Goal: Information Seeking & Learning: Find specific page/section

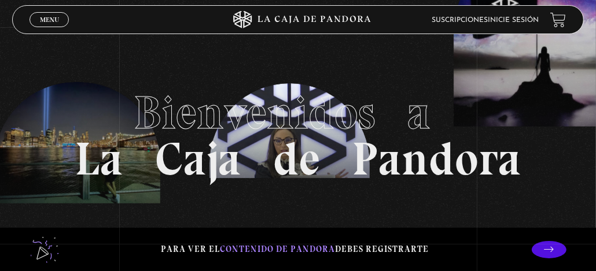
click at [526, 22] on link "Inicie sesión" at bounding box center [513, 20] width 51 height 7
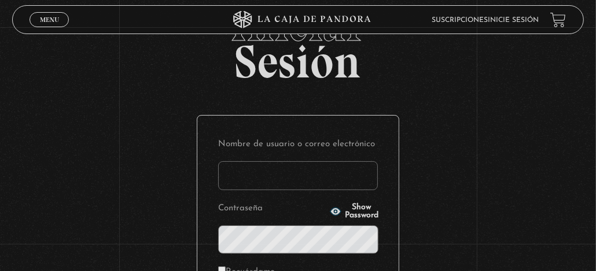
scroll to position [58, 0]
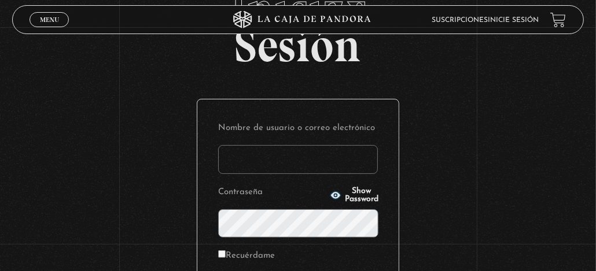
click at [300, 162] on input "Nombre de usuario o correo electrónico" at bounding box center [298, 159] width 160 height 29
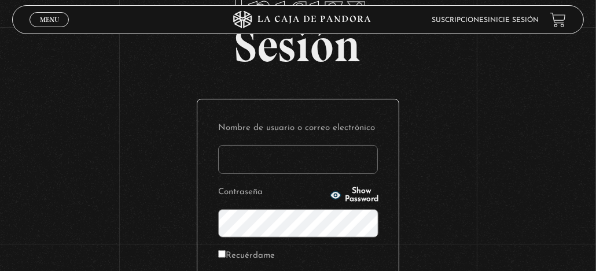
type input "[PERSON_NAME]"
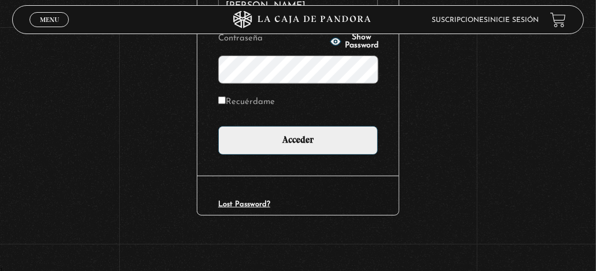
scroll to position [0, 0]
click at [226, 98] on input "Recuérdame" at bounding box center [222, 101] width 8 height 8
checkbox input "true"
click at [330, 40] on icon "button" at bounding box center [335, 42] width 10 height 8
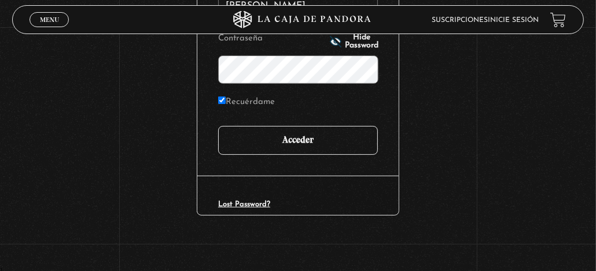
click at [312, 134] on input "Acceder" at bounding box center [298, 140] width 160 height 29
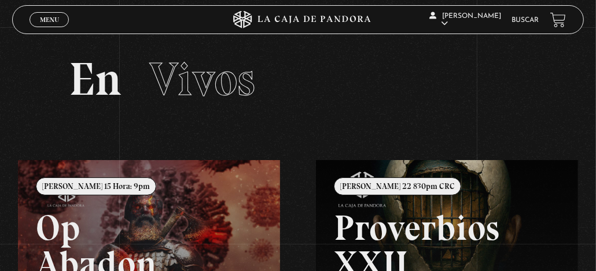
click at [531, 14] on li "Buscar" at bounding box center [525, 20] width 27 height 16
click at [525, 19] on link "Buscar" at bounding box center [525, 20] width 27 height 7
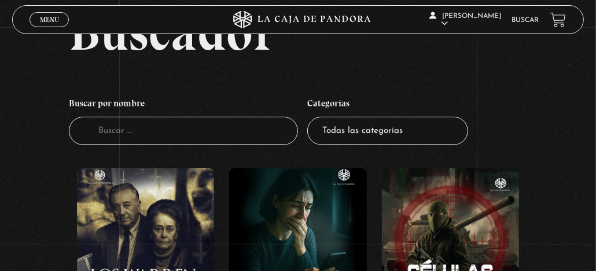
scroll to position [116, 0]
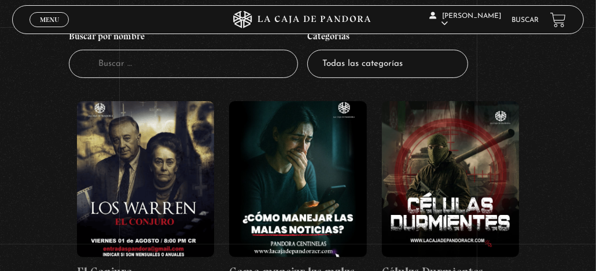
click at [220, 69] on input "Buscador" at bounding box center [183, 64] width 229 height 28
type input "Secue"
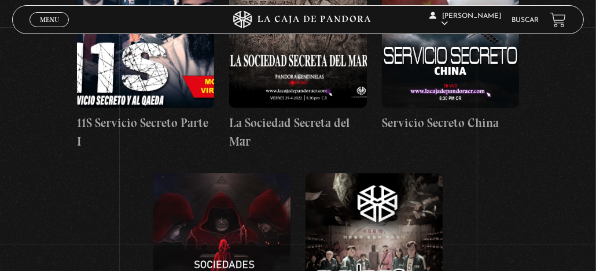
scroll to position [404, 0]
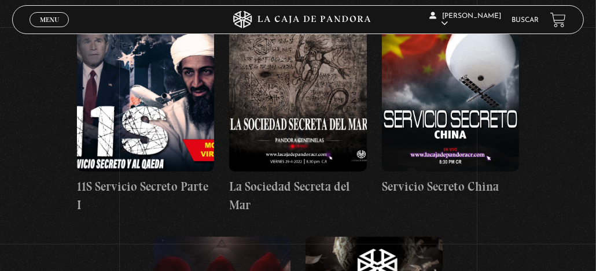
click at [318, 111] on figure at bounding box center [297, 94] width 137 height 156
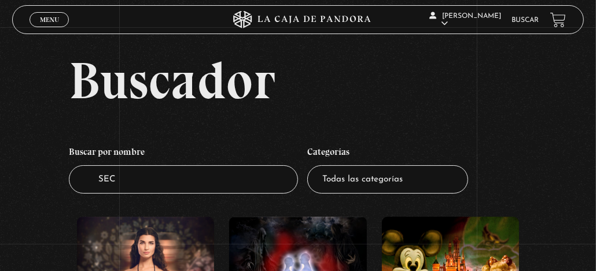
scroll to position [173, 0]
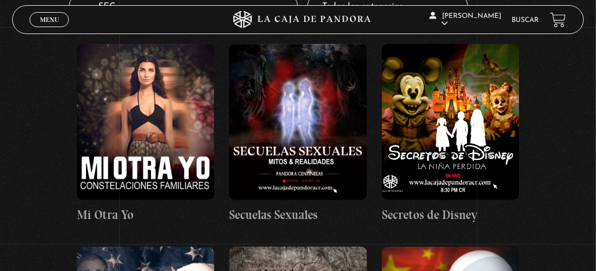
click at [300, 122] on figure at bounding box center [297, 122] width 137 height 156
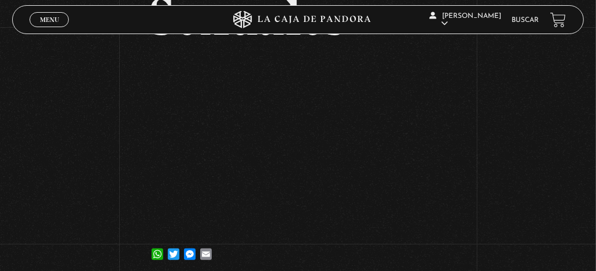
scroll to position [156, 0]
